Goal: Go to known website: Go to known website

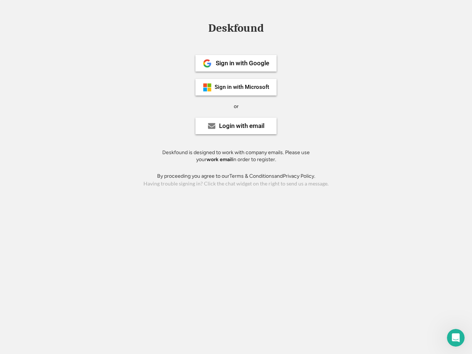
click at [236, 106] on div "or" at bounding box center [236, 106] width 5 height 7
click at [236, 30] on div "Deskfound" at bounding box center [236, 28] width 63 height 11
click at [202, 28] on div "Deskfound" at bounding box center [236, 30] width 472 height 14
click at [236, 30] on div "Deskfound" at bounding box center [236, 28] width 63 height 11
click at [236, 106] on div "or" at bounding box center [236, 106] width 5 height 7
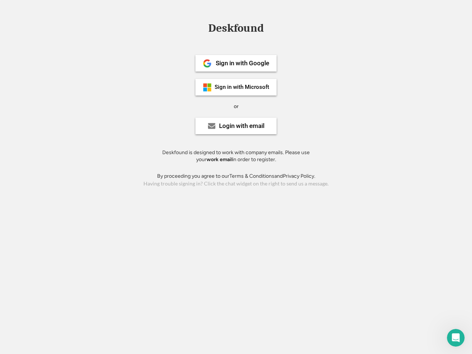
click at [236, 63] on div "Sign in with Google" at bounding box center [243, 63] width 54 height 6
click at [242, 63] on div "Sign in with Google" at bounding box center [243, 63] width 54 height 6
click at [207, 63] on img at bounding box center [207, 63] width 9 height 9
click at [236, 87] on div "Sign in with Microsoft" at bounding box center [242, 87] width 55 height 6
click at [242, 87] on div "Sign in with Microsoft" at bounding box center [242, 87] width 55 height 6
